Goal: Task Accomplishment & Management: Use online tool/utility

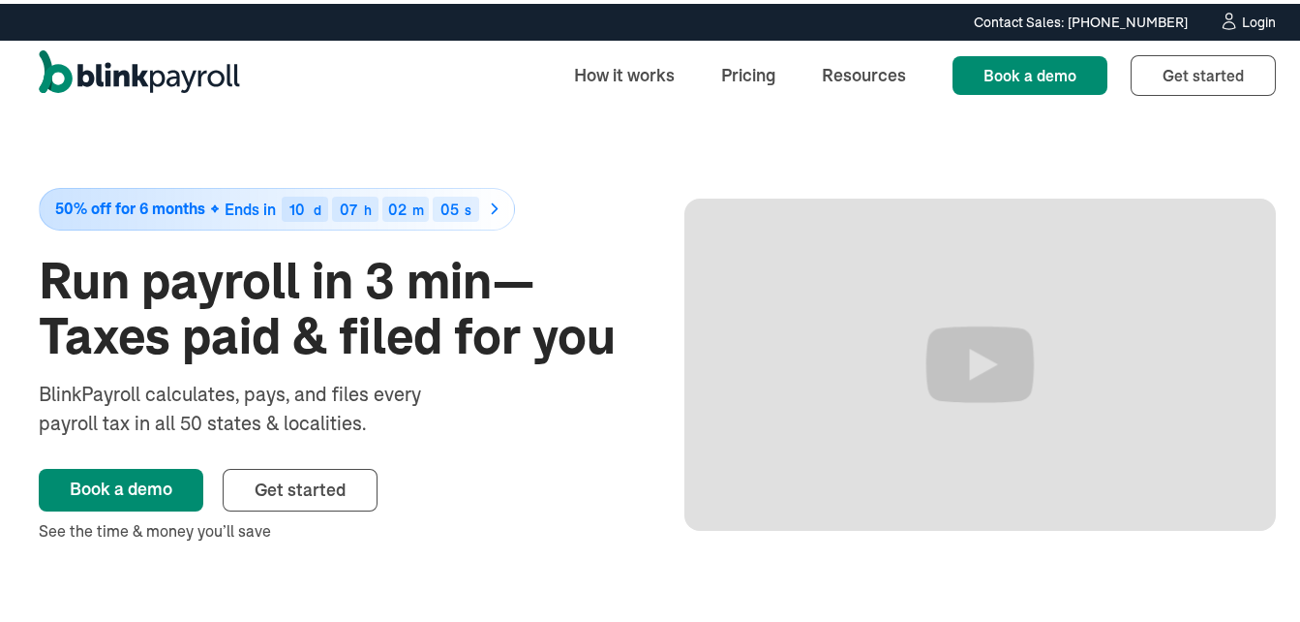
click at [1252, 15] on div "Login" at bounding box center [1259, 19] width 34 height 14
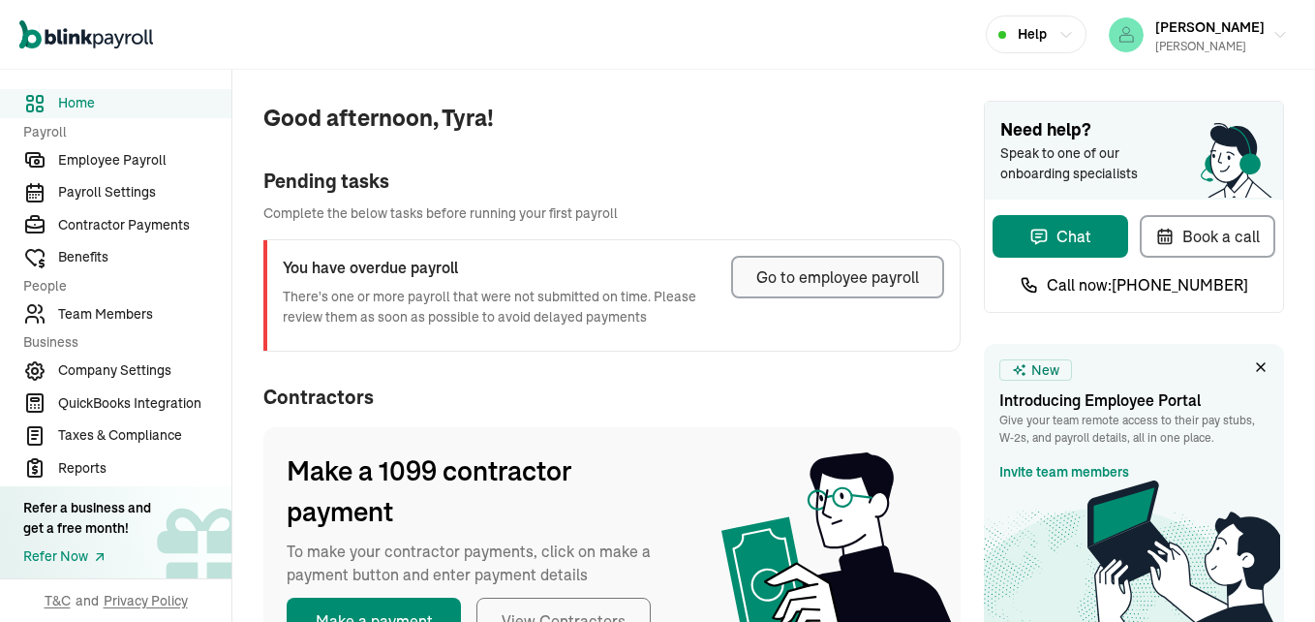
click at [857, 276] on div "Go to employee payroll" at bounding box center [837, 276] width 163 height 23
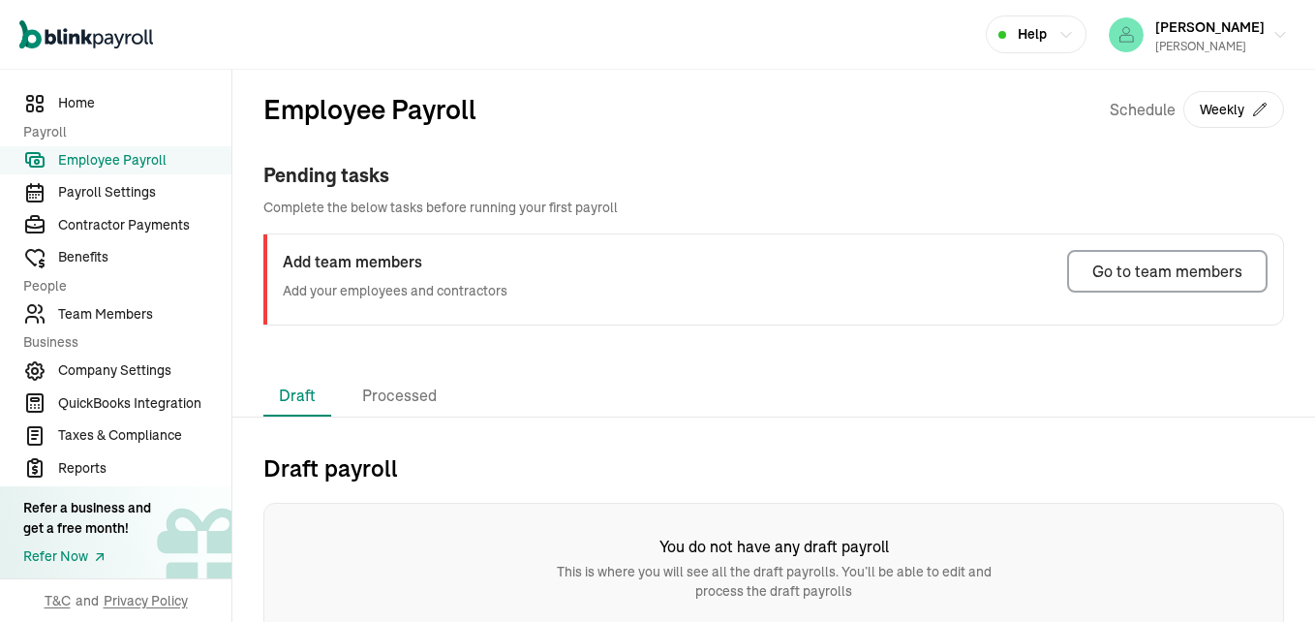
scroll to position [11, 0]
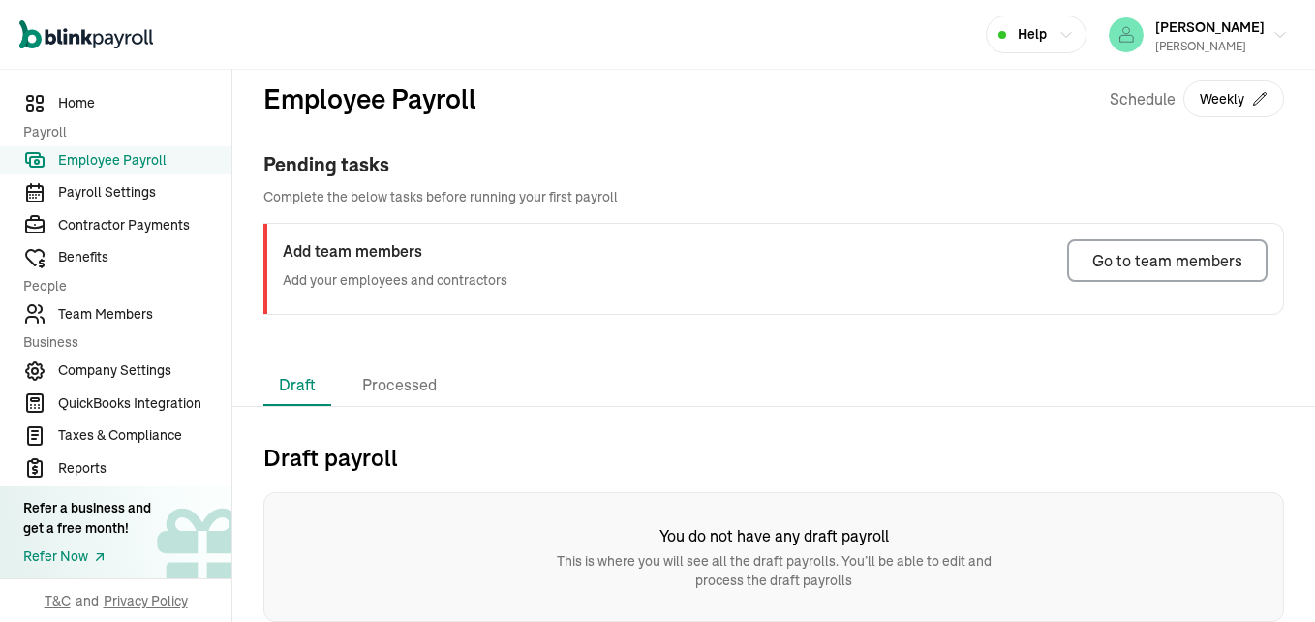
click at [348, 461] on h2 "Draft payroll" at bounding box center [773, 456] width 1020 height 31
click at [1151, 264] on div "Go to team members" at bounding box center [1167, 260] width 150 height 23
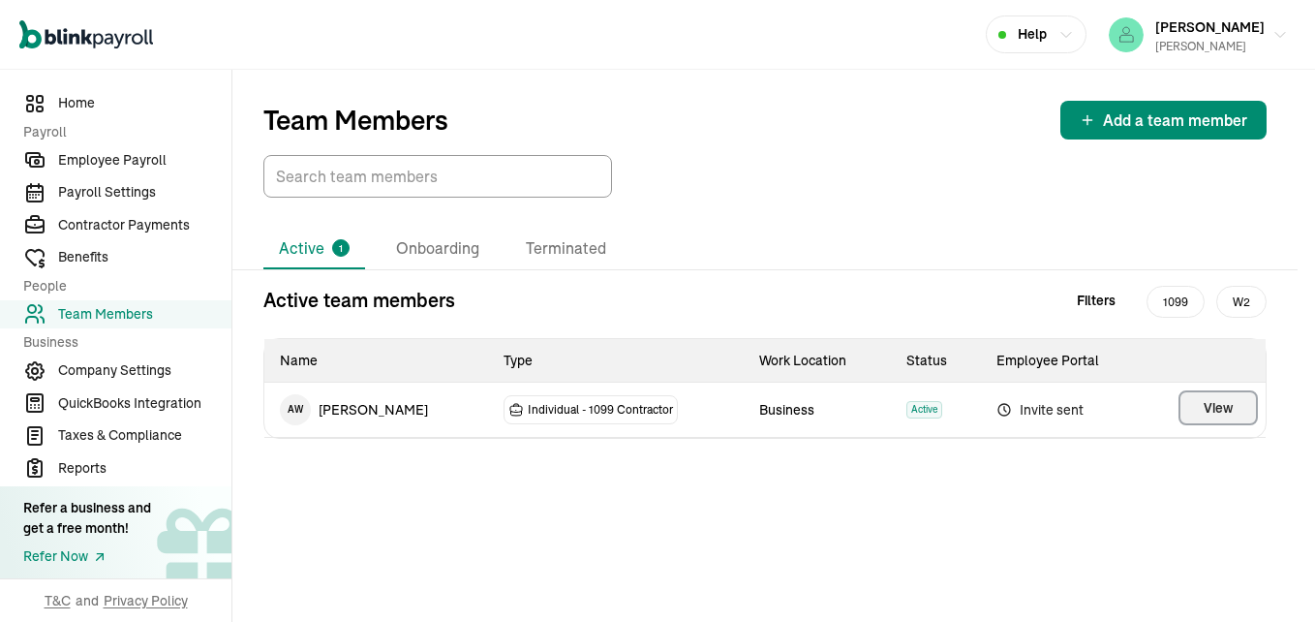
click at [1214, 409] on span "View" at bounding box center [1217, 407] width 29 height 19
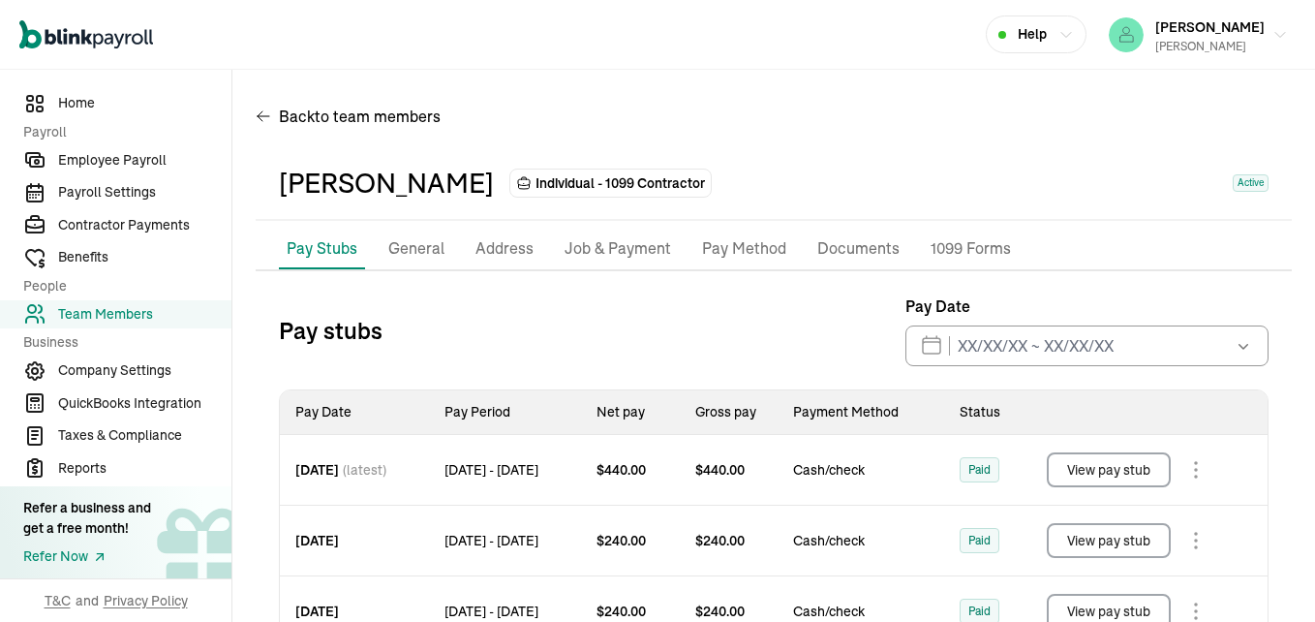
click at [1126, 487] on button "View pay stub" at bounding box center [1109, 469] width 124 height 35
click at [1124, 558] on button "View pay stub" at bounding box center [1109, 540] width 124 height 35
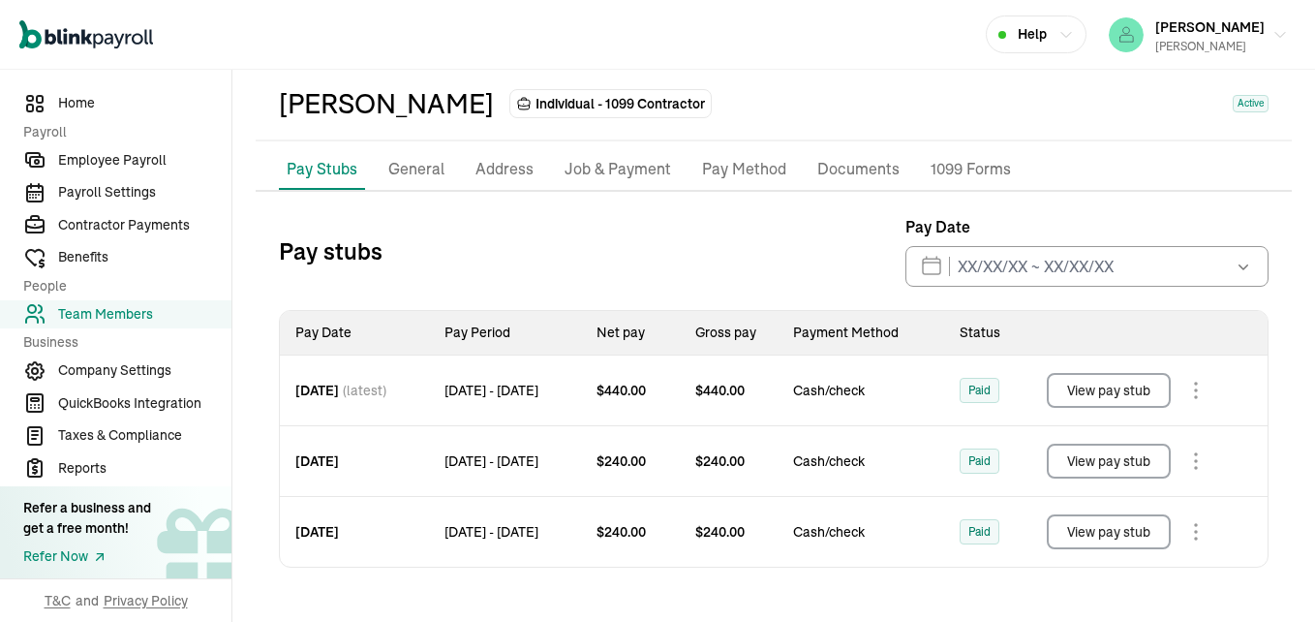
scroll to position [100, 0]
click at [1206, 530] on body "Open main menu Help Tyra Paul TYRA C PAUL Home Payroll Employee Payroll Payroll…" at bounding box center [657, 311] width 1315 height 622
drag, startPoint x: 1200, startPoint y: 527, endPoint x: 927, endPoint y: 577, distance: 278.6
click at [927, 577] on div "Pay stubs Pay Date Sep 2025 Mon Tue Wed Thu Fri Sat Sun 25 26 27 28 29 30 31 1 …" at bounding box center [774, 397] width 1036 height 364
click at [139, 161] on span "Employee Payroll" at bounding box center [144, 160] width 173 height 20
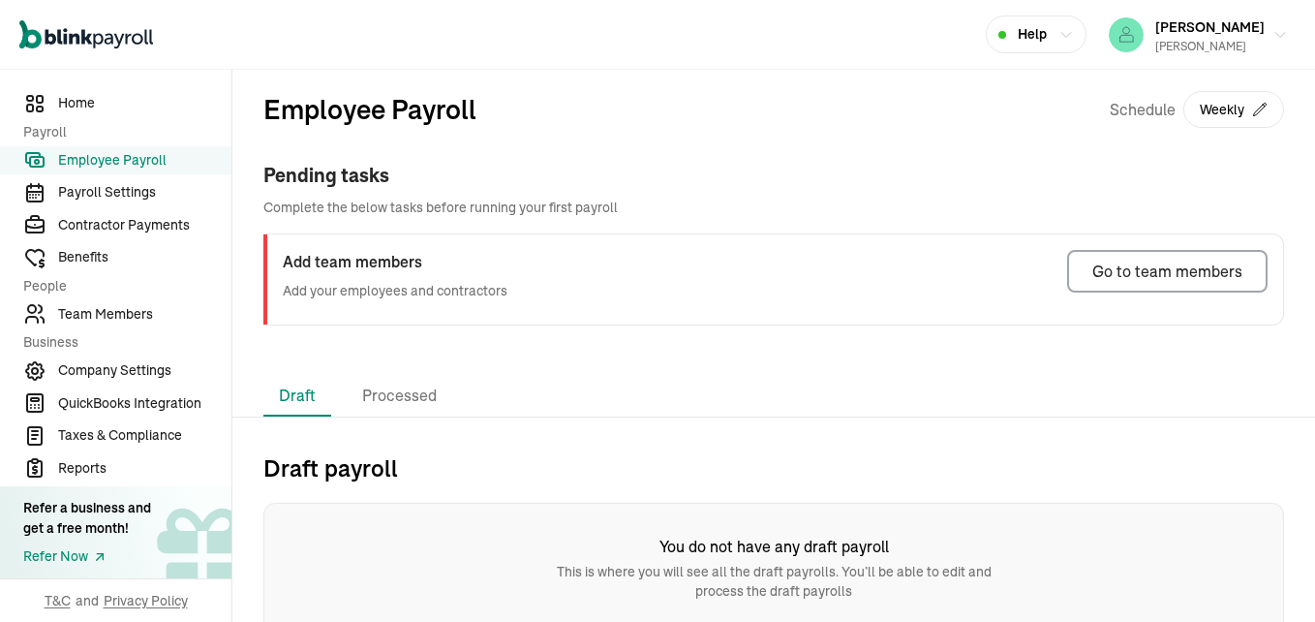
scroll to position [11, 0]
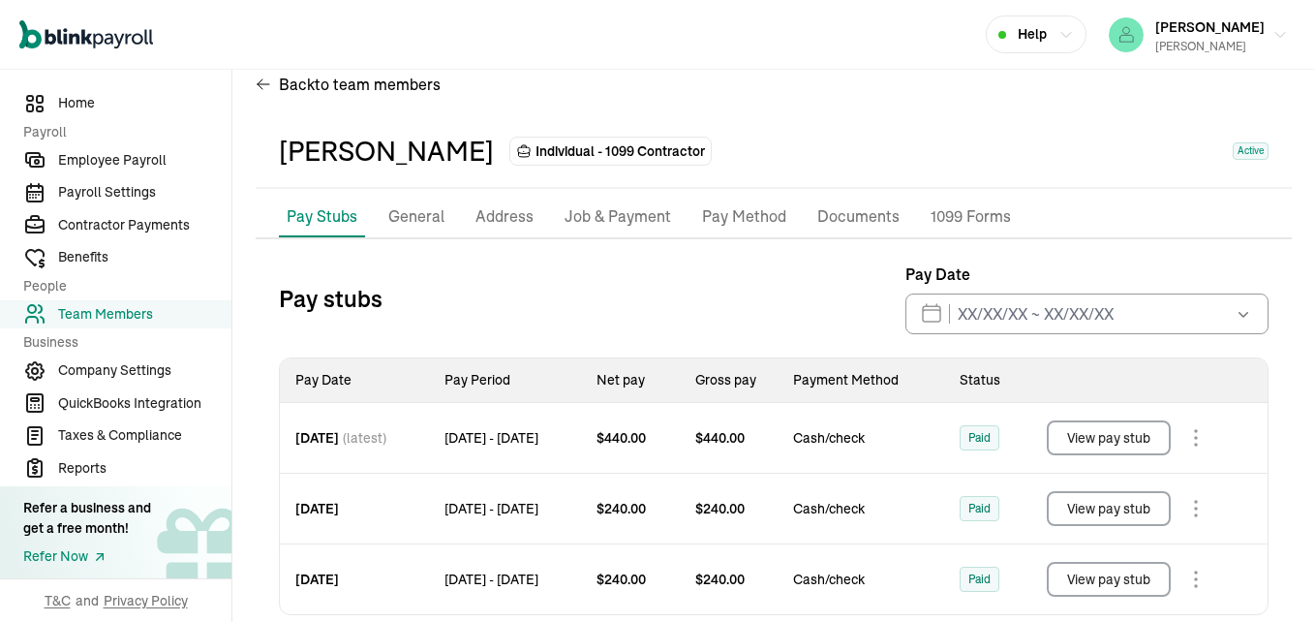
scroll to position [29, 0]
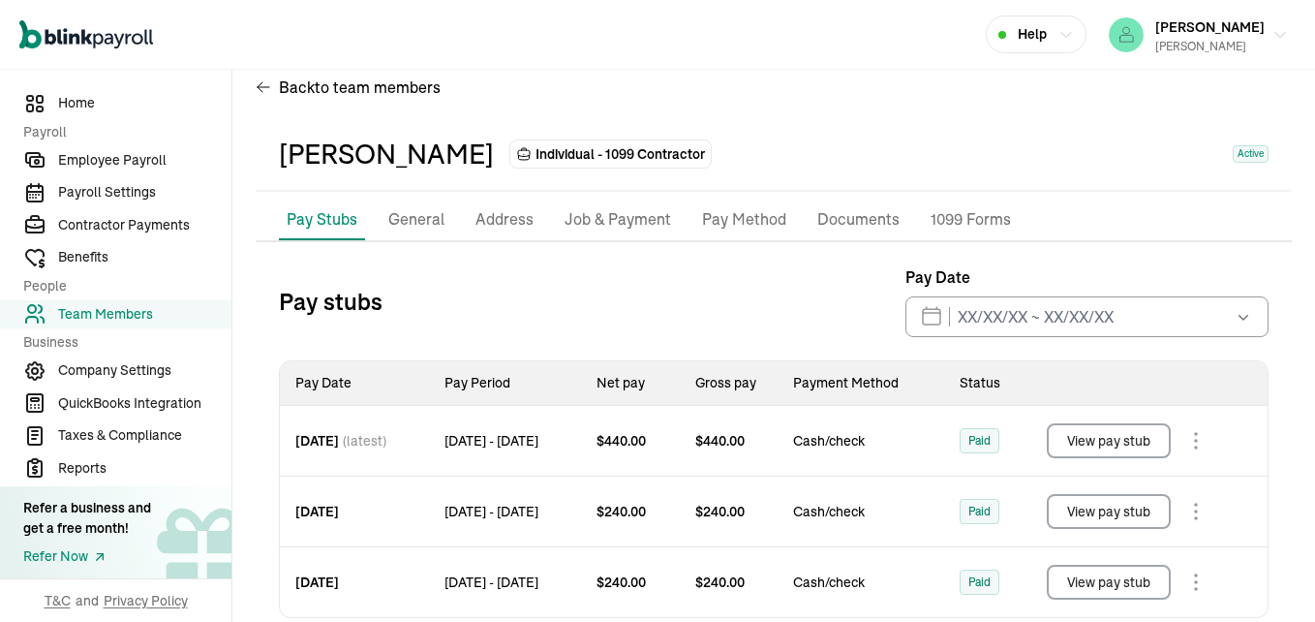
click at [1233, 319] on icon "button" at bounding box center [1242, 316] width 19 height 19
click at [718, 309] on div "Pay stubs Pay Date Sep 2025 Mon Tue Wed Thu Fri Sat Sun 25 26 27 28 29 30 31 1 …" at bounding box center [773, 301] width 989 height 72
click at [130, 194] on span "Payroll Settings" at bounding box center [144, 192] width 173 height 20
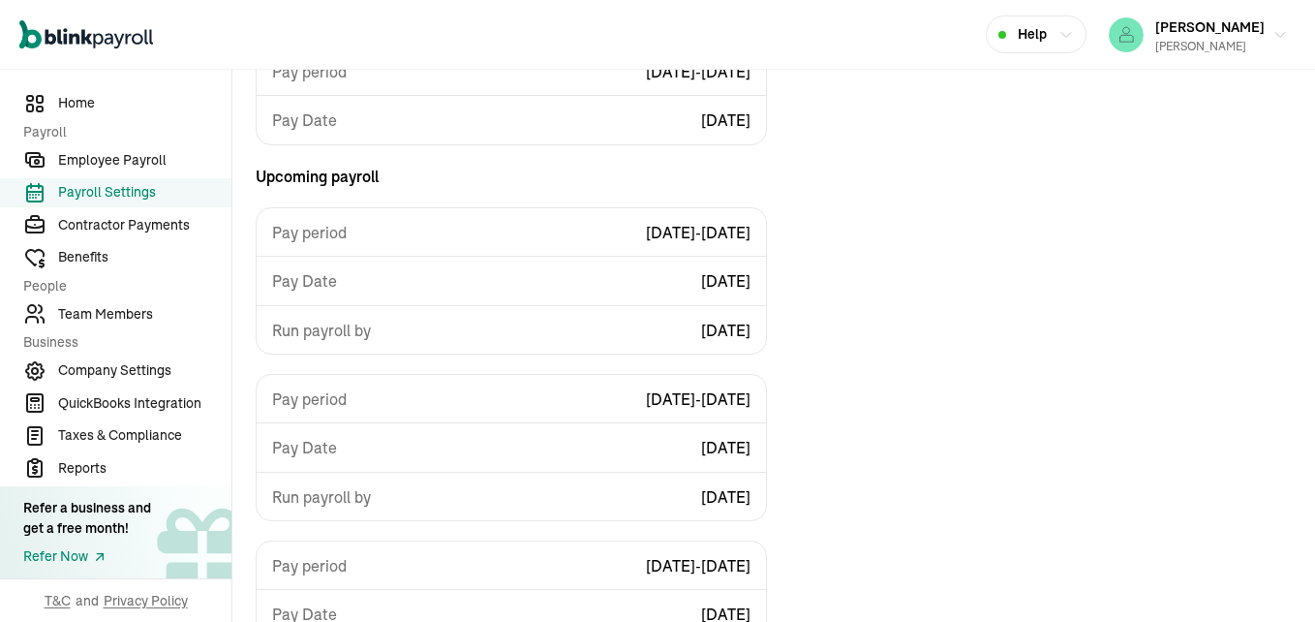
scroll to position [892, 0]
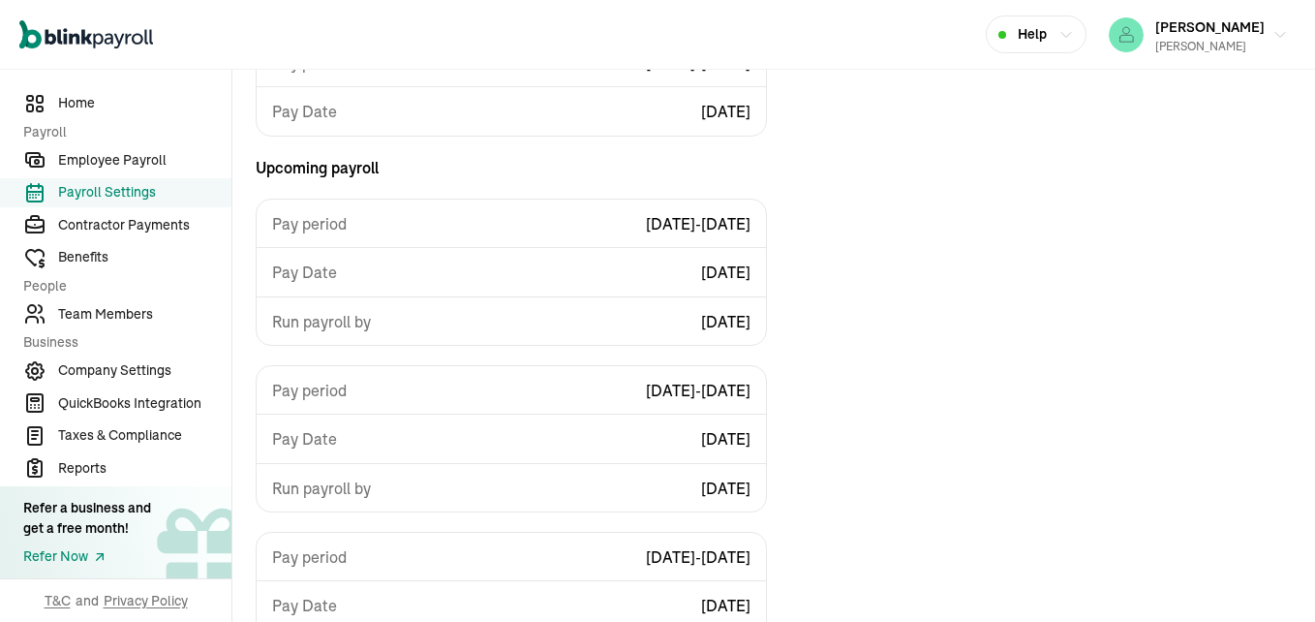
click at [653, 228] on span "09/13/2025 - 09/19/2025" at bounding box center [698, 223] width 105 height 23
click at [309, 169] on p "Upcoming payroll" at bounding box center [511, 167] width 511 height 23
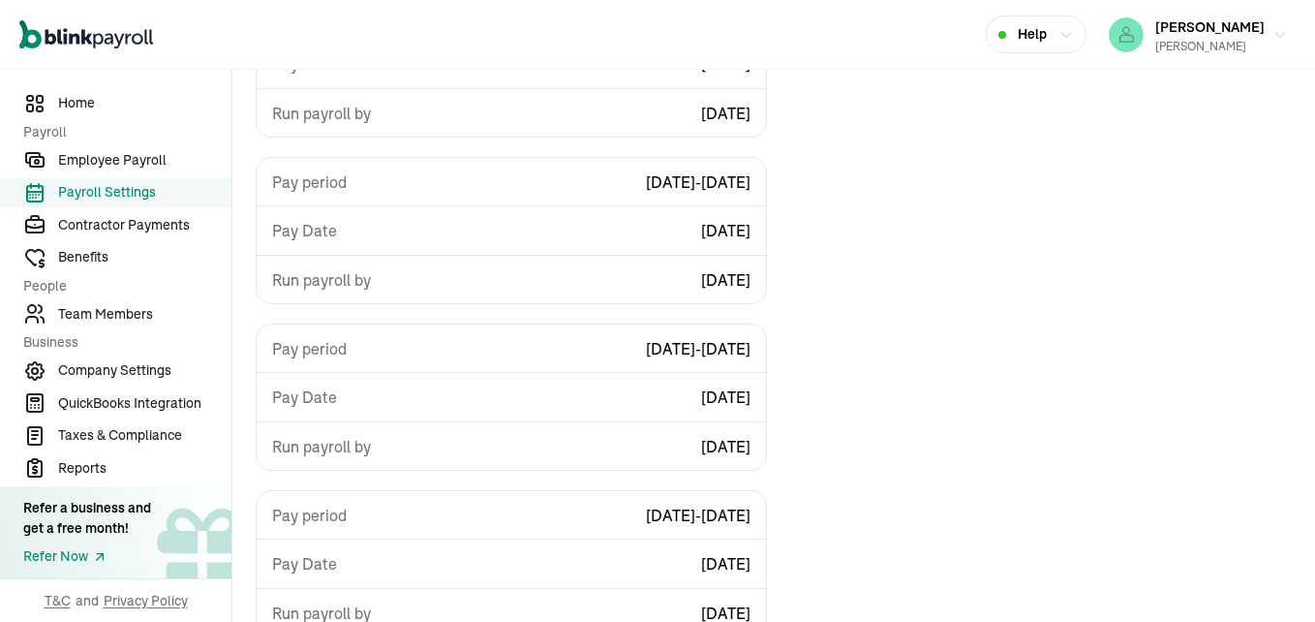
scroll to position [1200, 0]
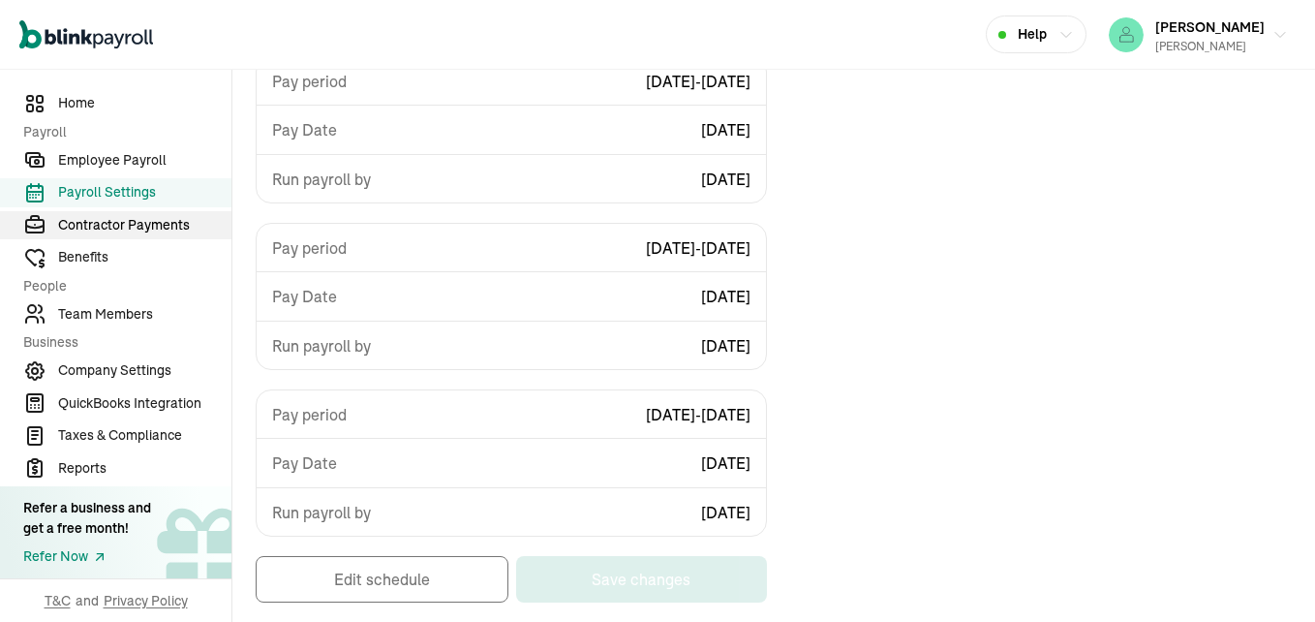
click at [137, 228] on span "Contractor Payments" at bounding box center [144, 225] width 173 height 20
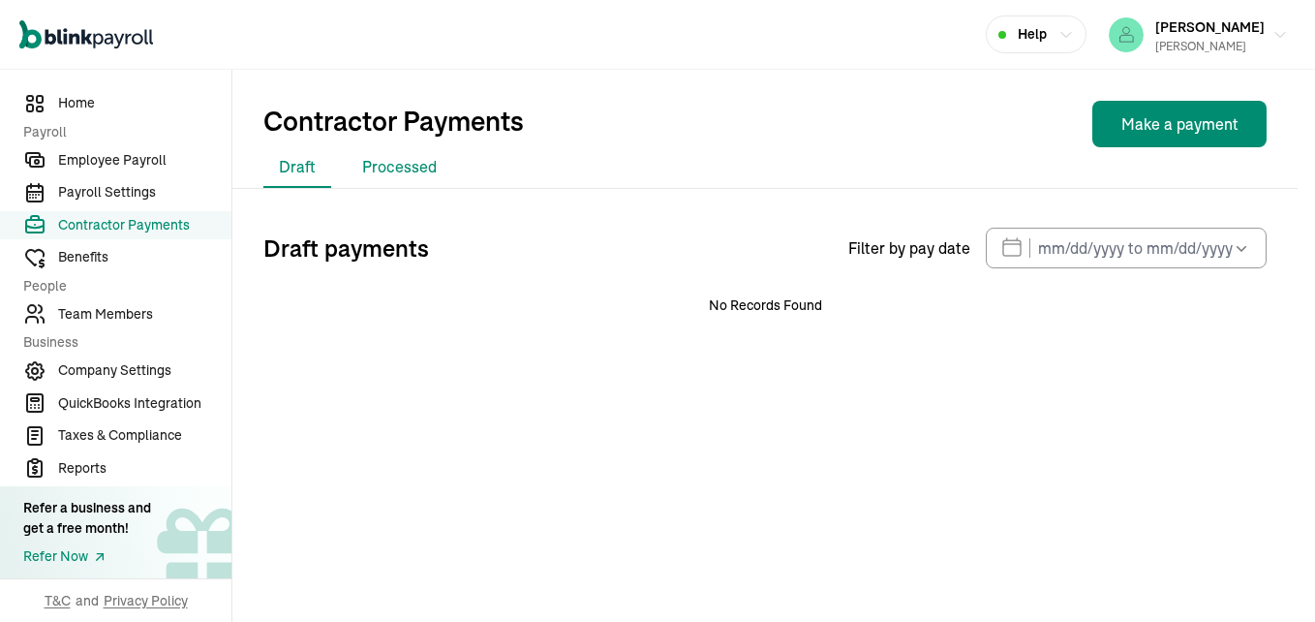
click at [405, 164] on li "Processed" at bounding box center [400, 167] width 106 height 41
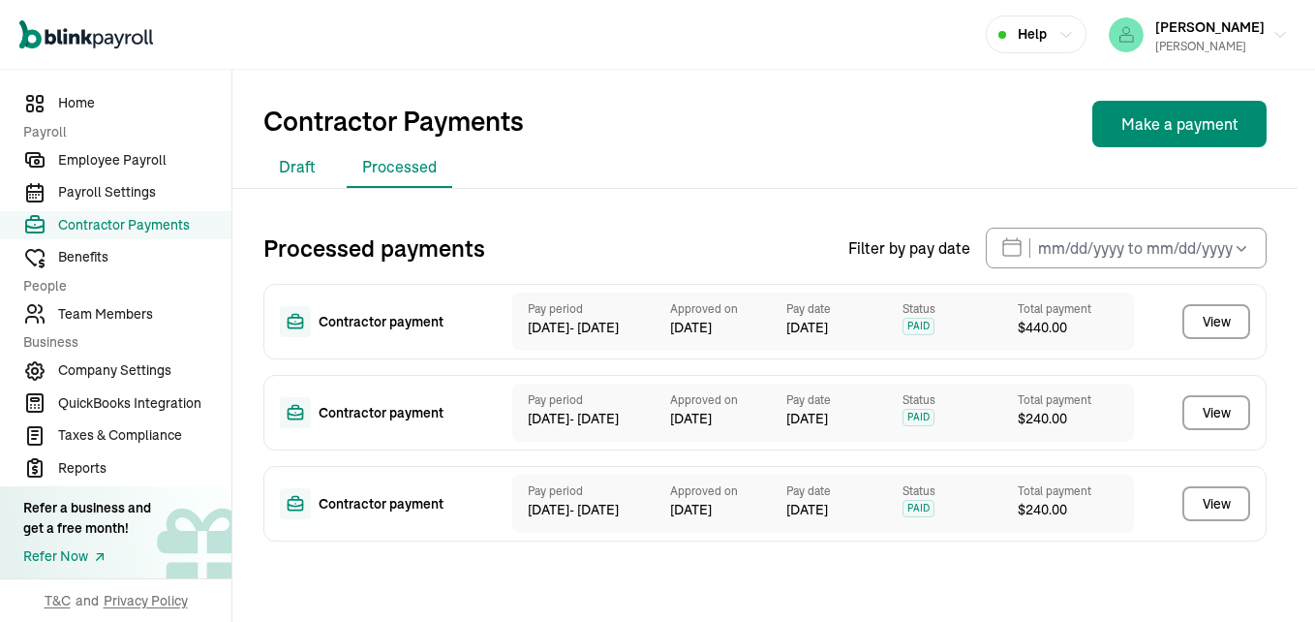
click at [303, 171] on li "Draft" at bounding box center [297, 167] width 68 height 41
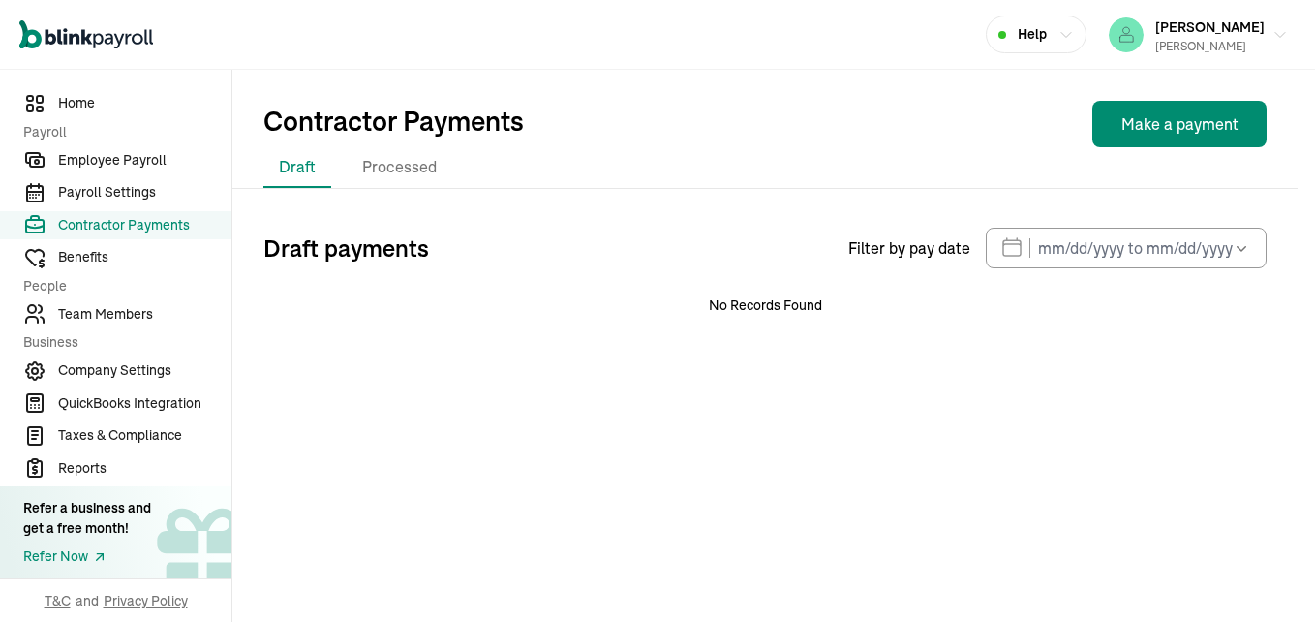
click at [1243, 246] on icon "button" at bounding box center [1240, 247] width 19 height 19
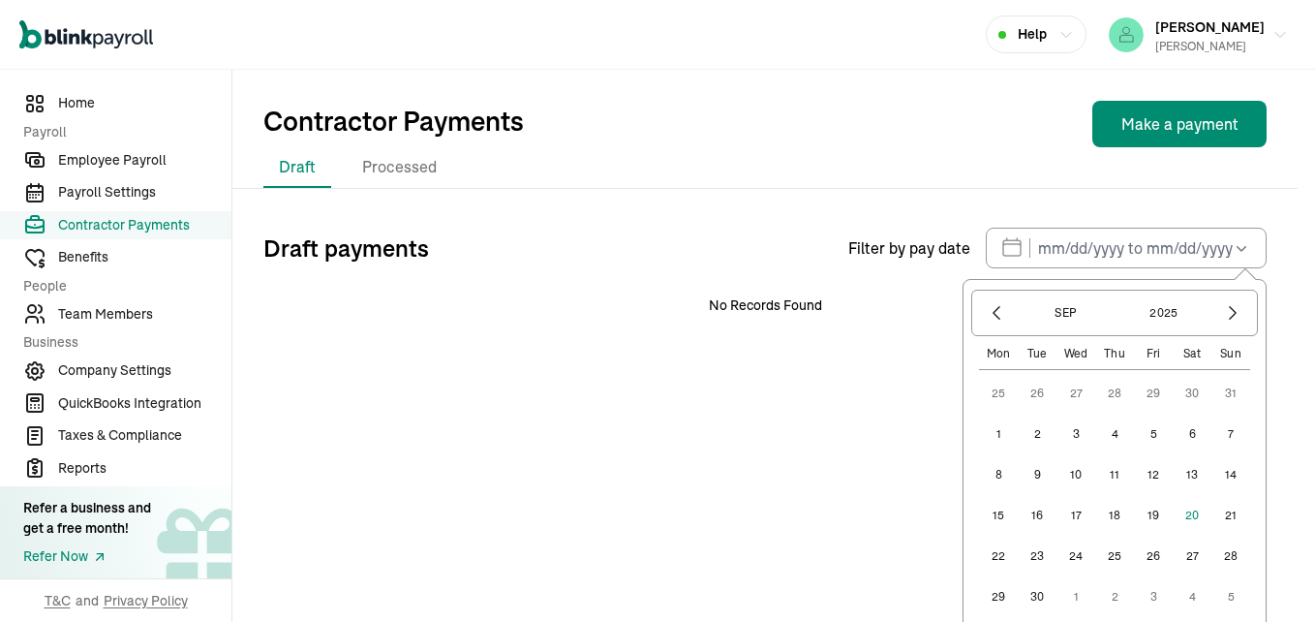
click at [1041, 511] on button "16" at bounding box center [1037, 515] width 39 height 39
click at [1197, 510] on button "20" at bounding box center [1191, 515] width 39 height 39
type input "09/16/2025 ~ 09/20/2025"
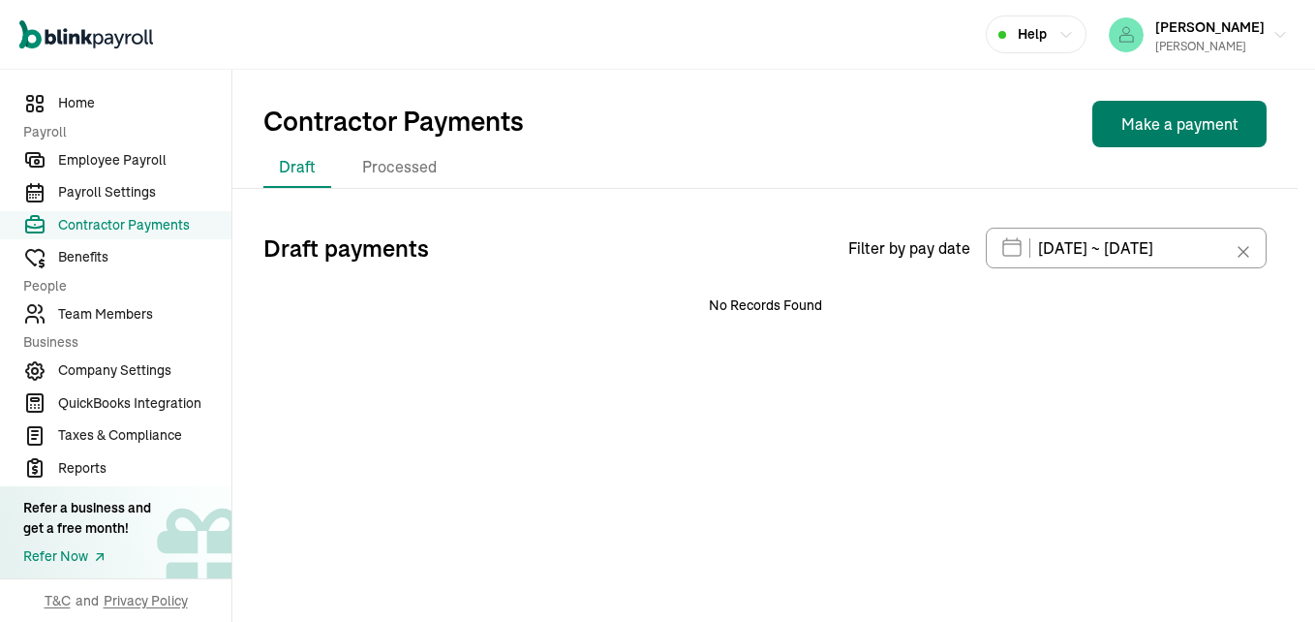
click at [1206, 120] on button "Make a payment" at bounding box center [1179, 124] width 174 height 46
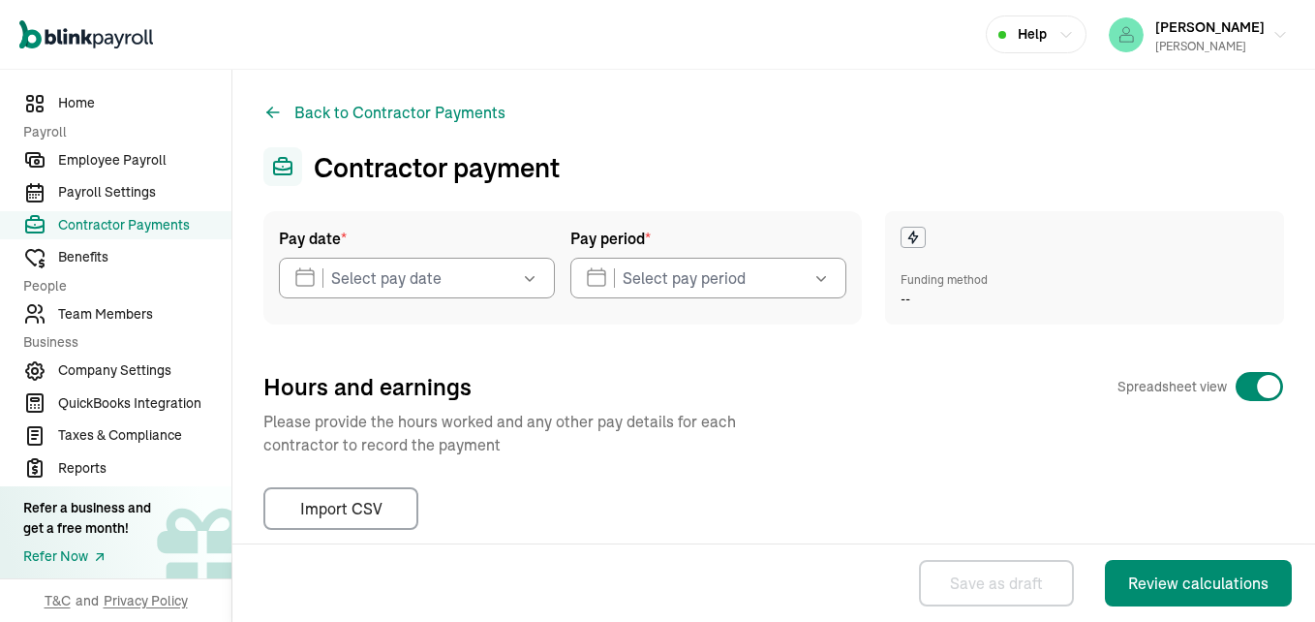
click at [533, 280] on icon "button" at bounding box center [529, 277] width 19 height 19
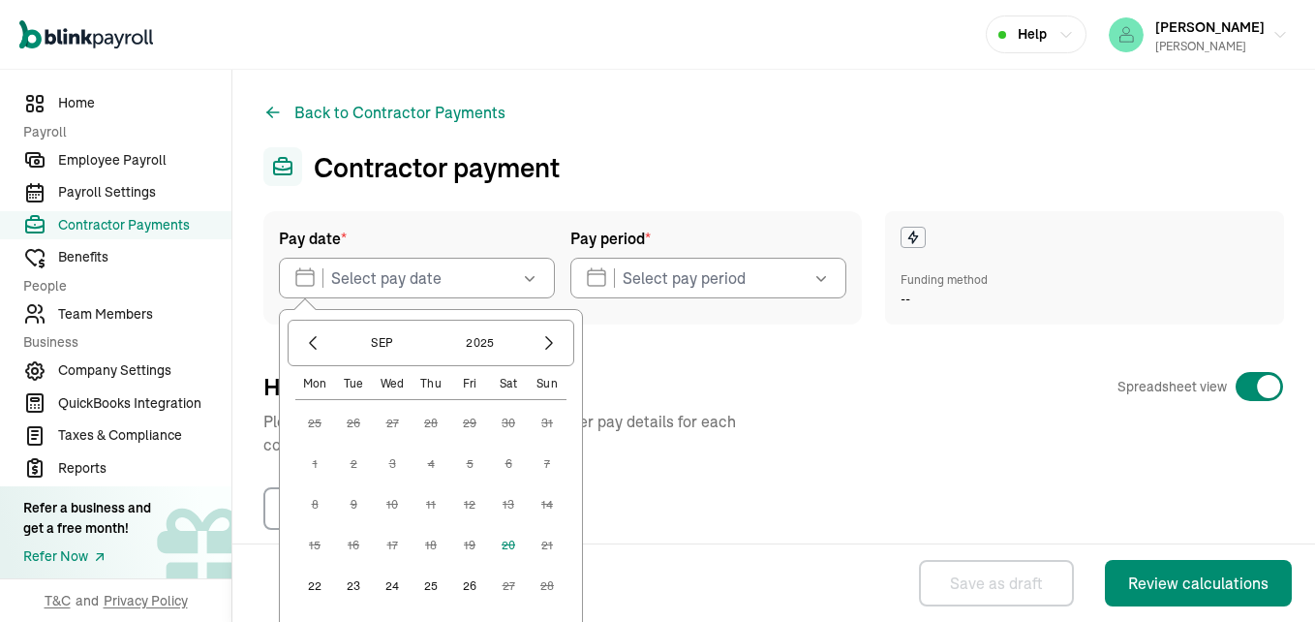
click at [312, 580] on button "22" at bounding box center [314, 585] width 39 height 39
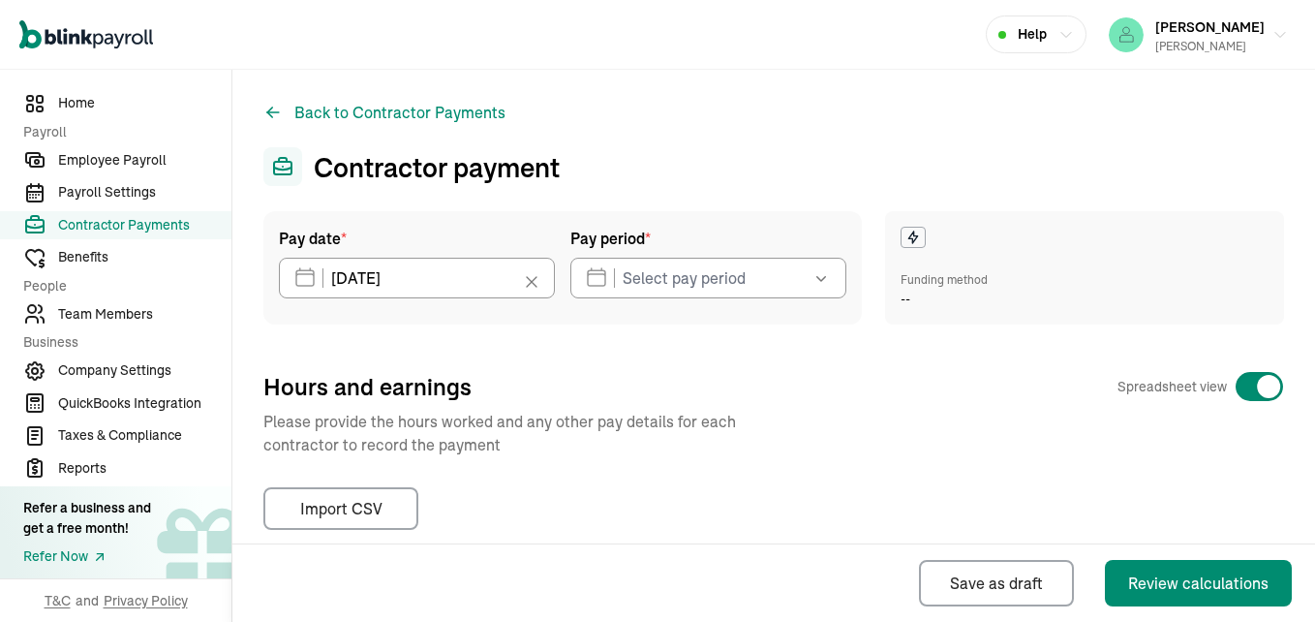
click at [822, 276] on icon "button" at bounding box center [820, 277] width 19 height 19
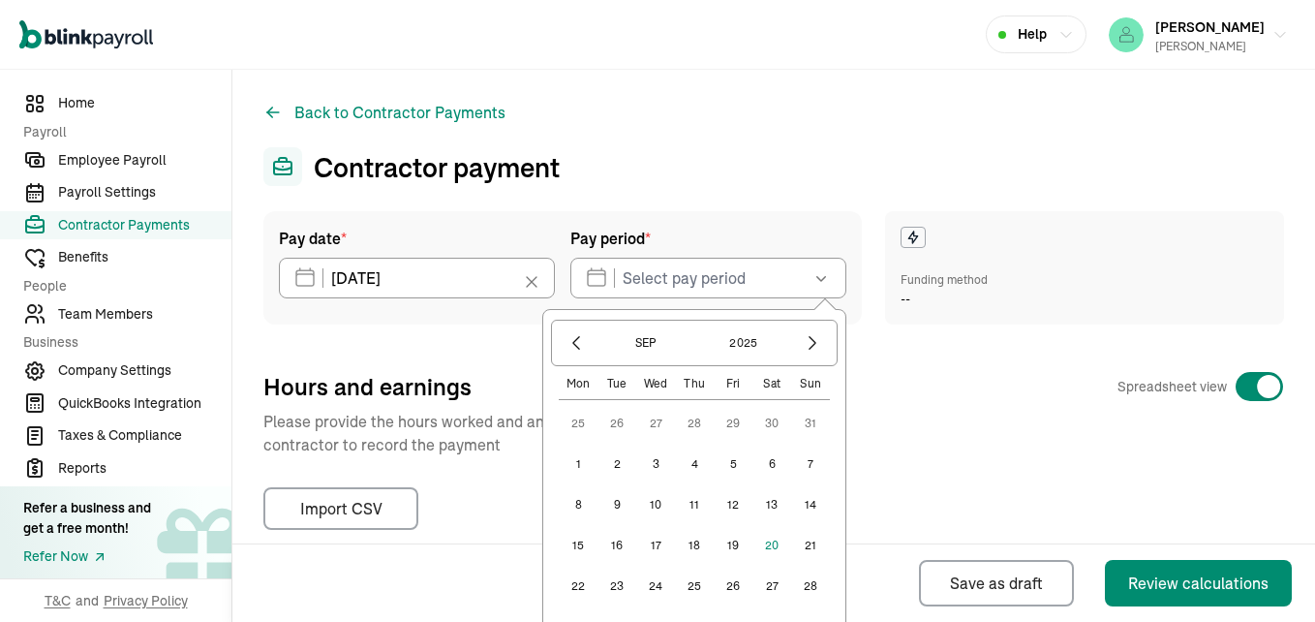
click at [609, 542] on button "16" at bounding box center [616, 545] width 39 height 39
click at [571, 536] on button "15" at bounding box center [578, 545] width 39 height 39
type input "09/15/2025 ~ 09/16/2025"
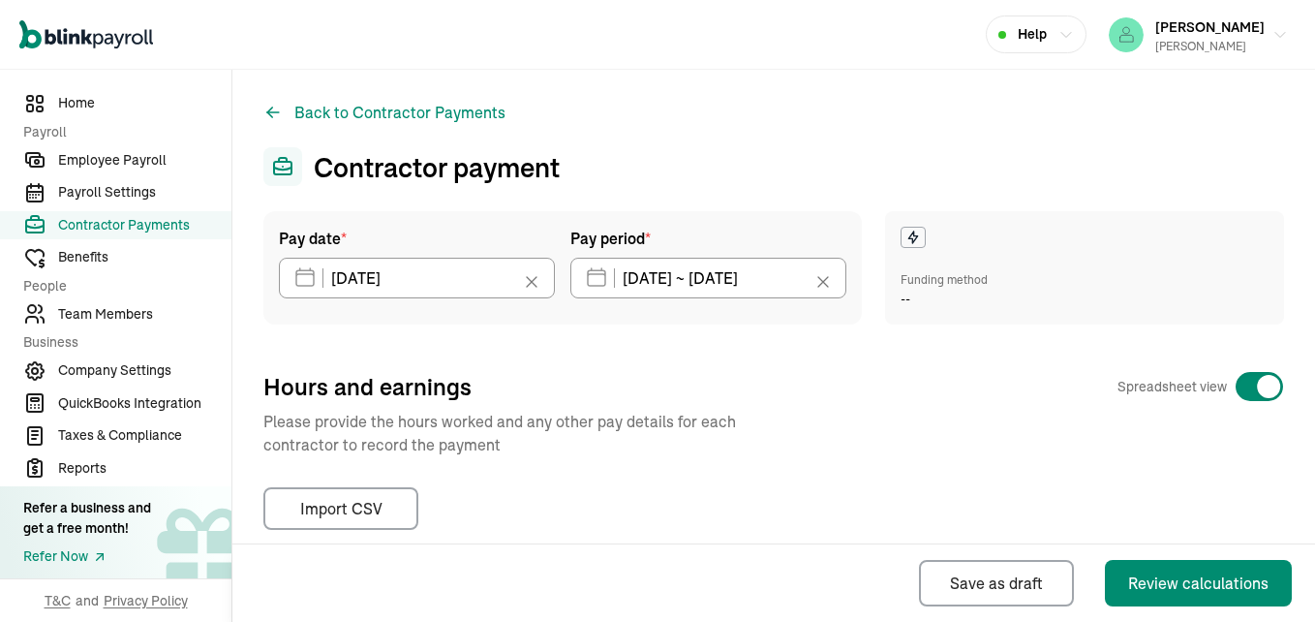
click at [821, 283] on icon at bounding box center [822, 281] width 19 height 19
click at [820, 283] on icon "button" at bounding box center [820, 277] width 19 height 19
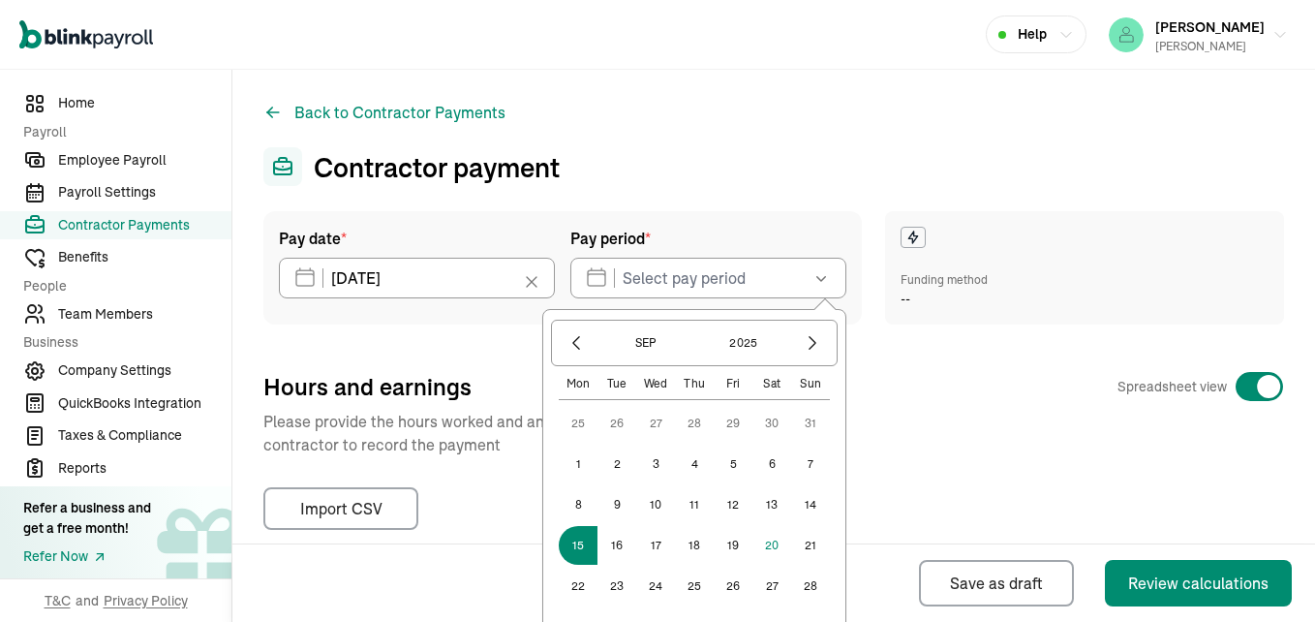
click at [567, 534] on button "15" at bounding box center [578, 545] width 39 height 39
click at [721, 542] on button "19" at bounding box center [733, 545] width 39 height 39
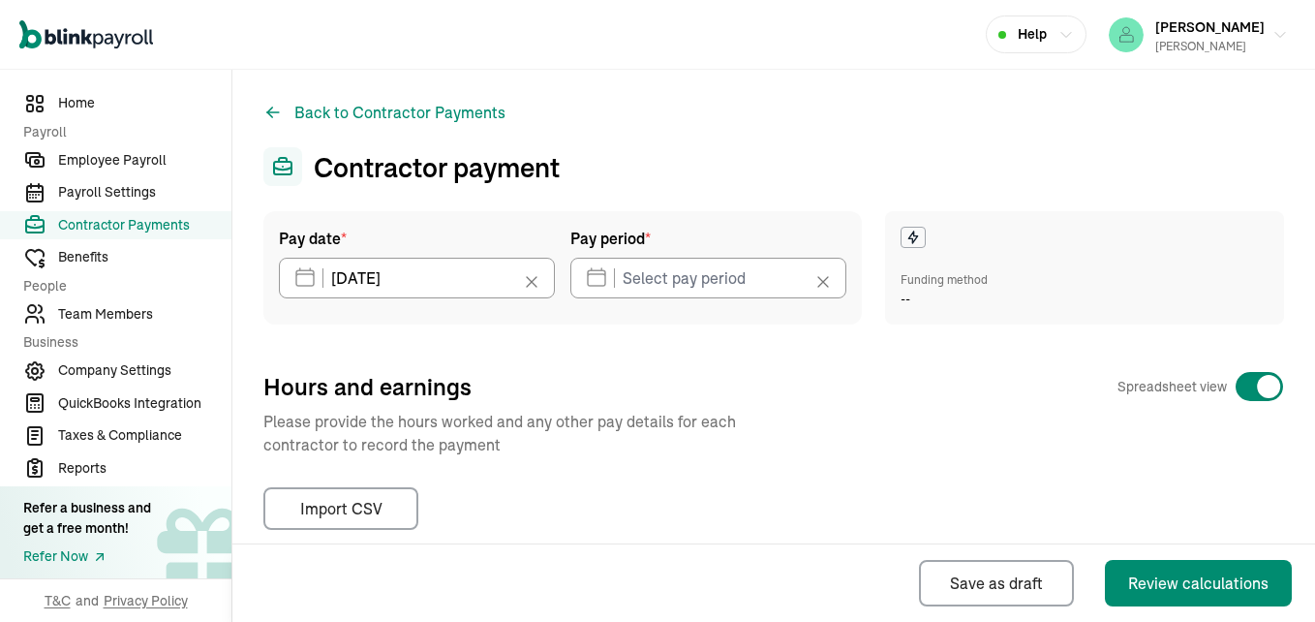
type input "09/15/2025 ~ 09/19/2025"
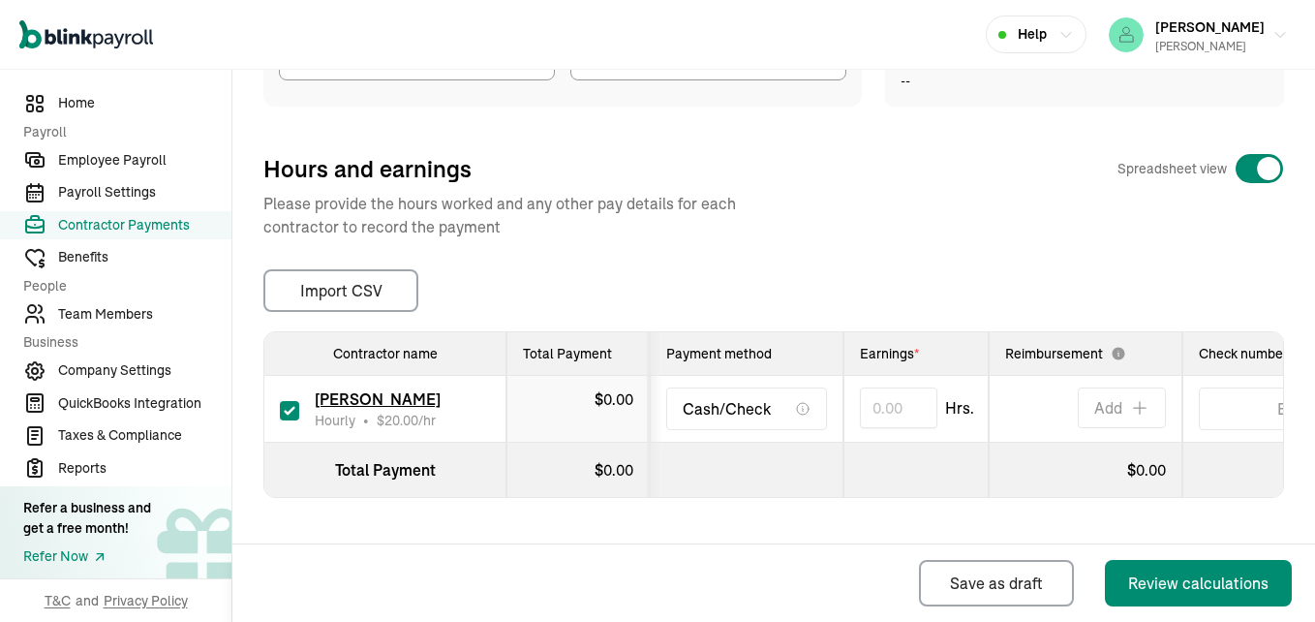
scroll to position [232, 0]
click at [889, 388] on input "text" at bounding box center [898, 407] width 77 height 41
type input "15.00"
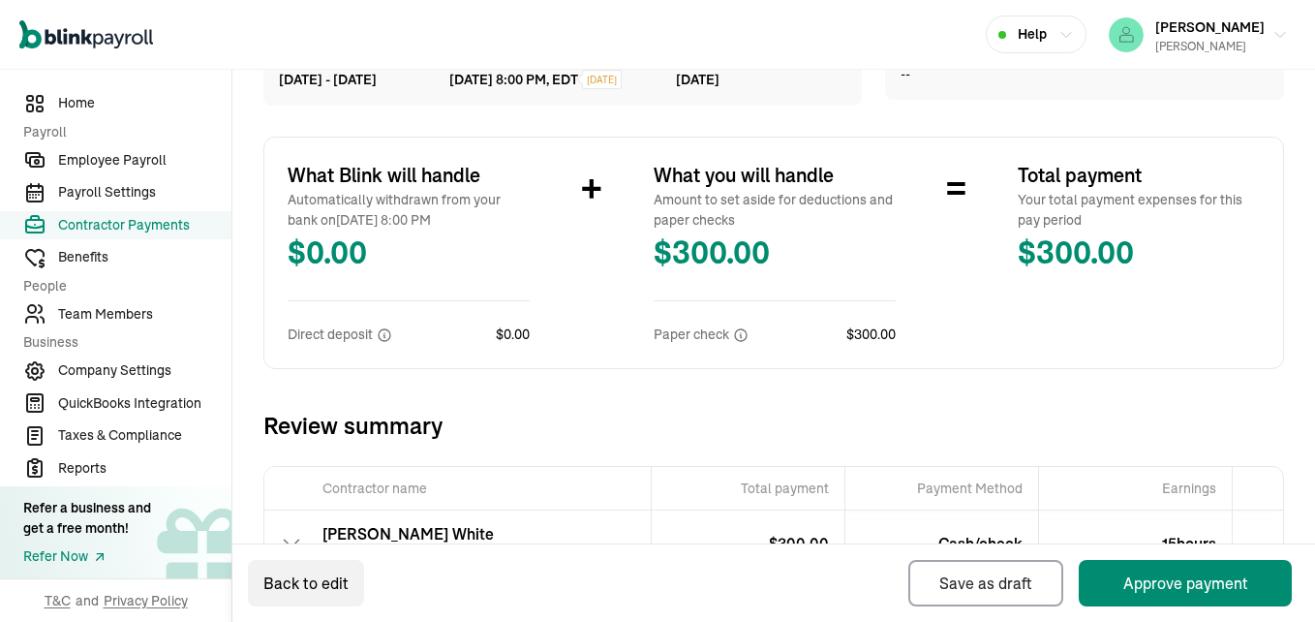
scroll to position [212, 0]
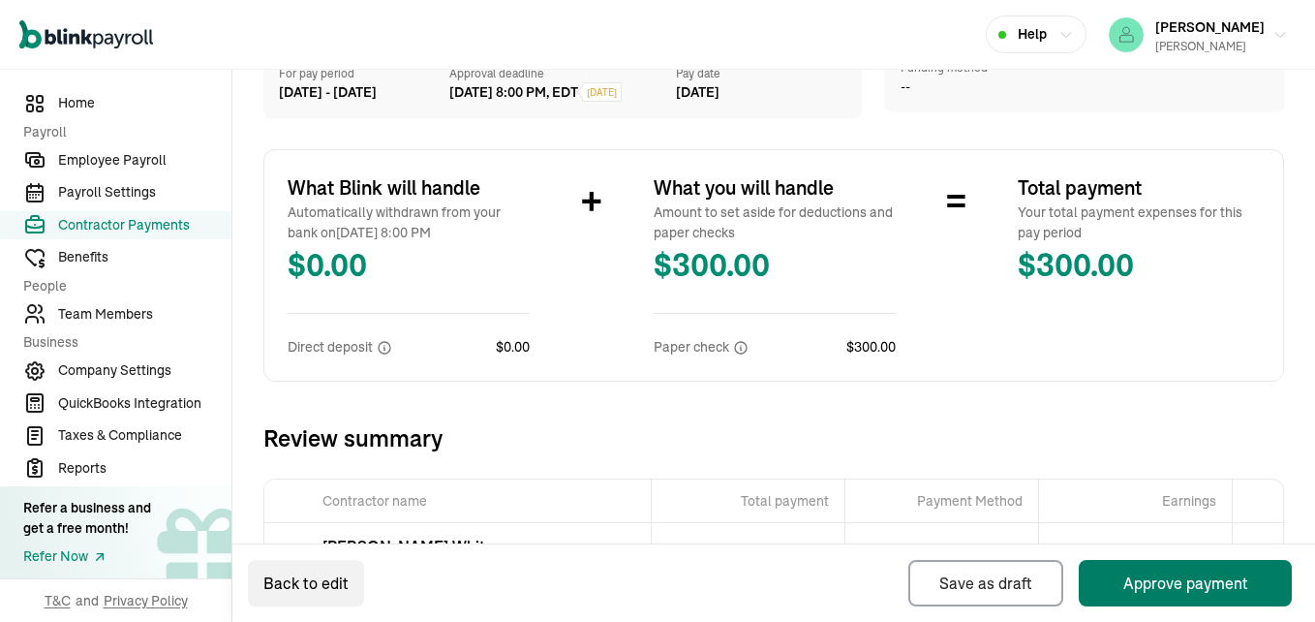
click at [1156, 591] on button "Approve payment" at bounding box center [1185, 583] width 213 height 46
